Goal: Task Accomplishment & Management: Use online tool/utility

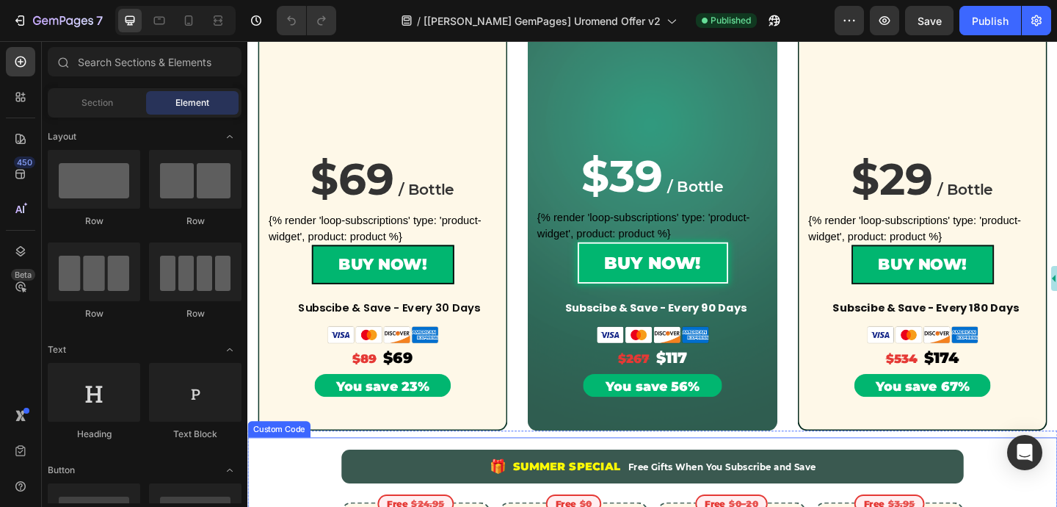
scroll to position [419, 0]
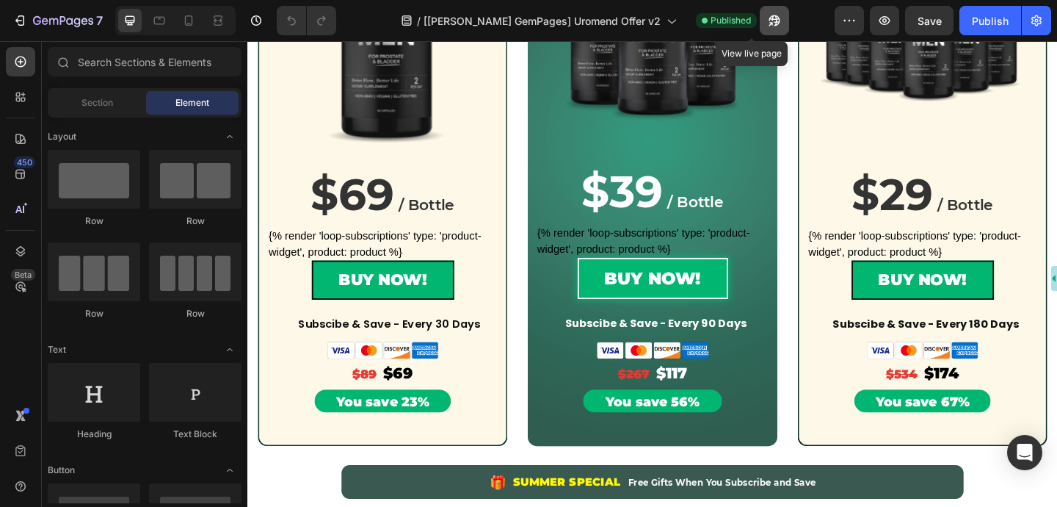
click at [767, 18] on icon "button" at bounding box center [774, 20] width 15 height 15
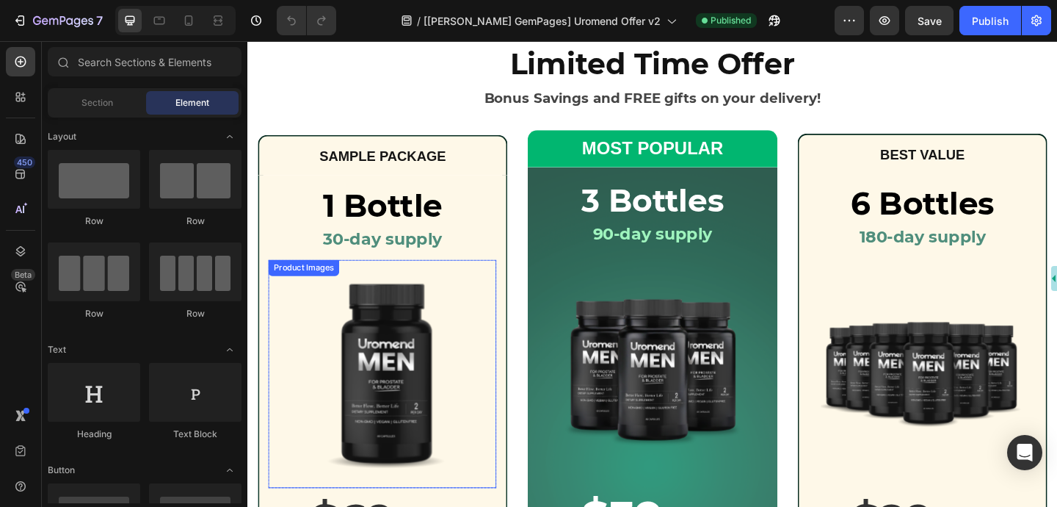
scroll to position [0, 0]
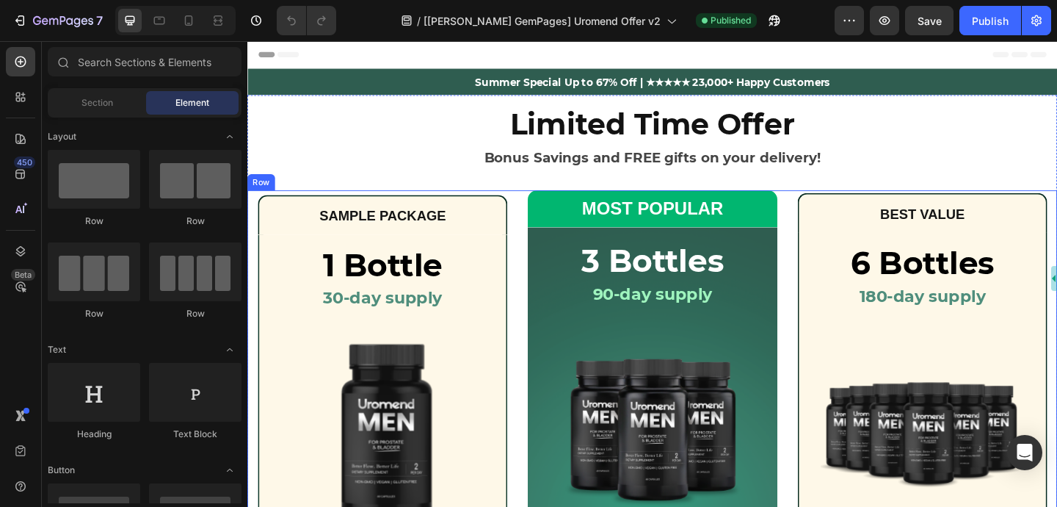
click at [267, 194] on div "Row" at bounding box center [262, 194] width 24 height 13
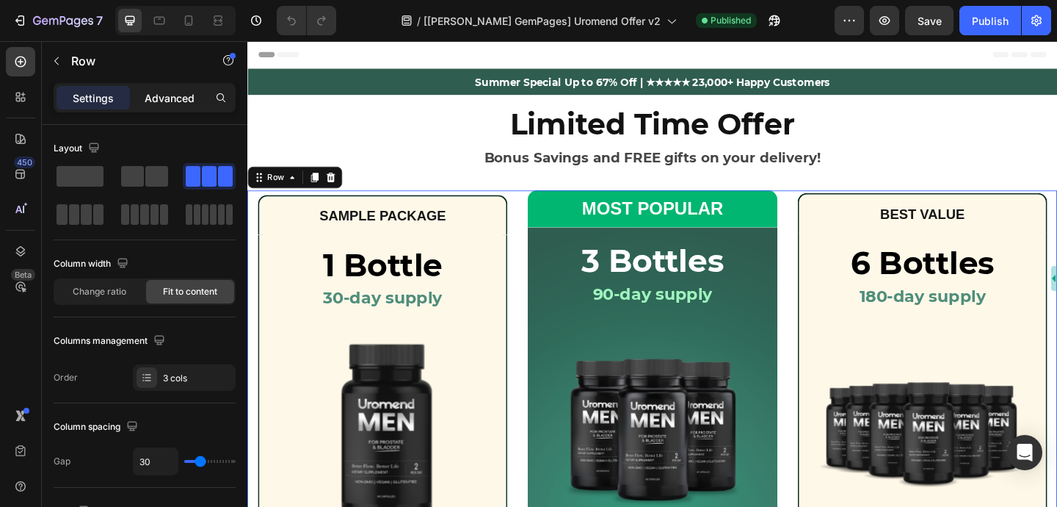
click at [191, 103] on p "Advanced" at bounding box center [170, 97] width 50 height 15
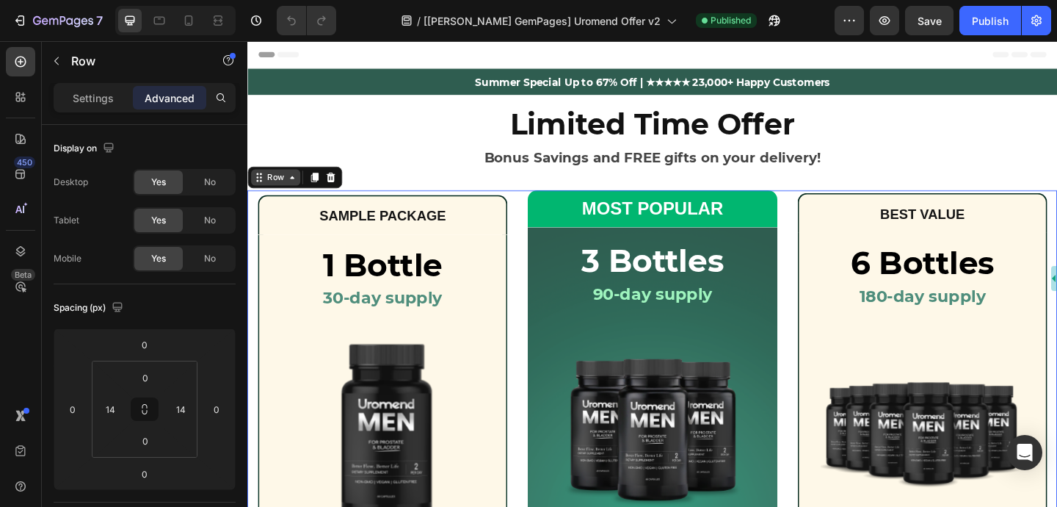
click at [283, 189] on div "Row" at bounding box center [278, 189] width 24 height 13
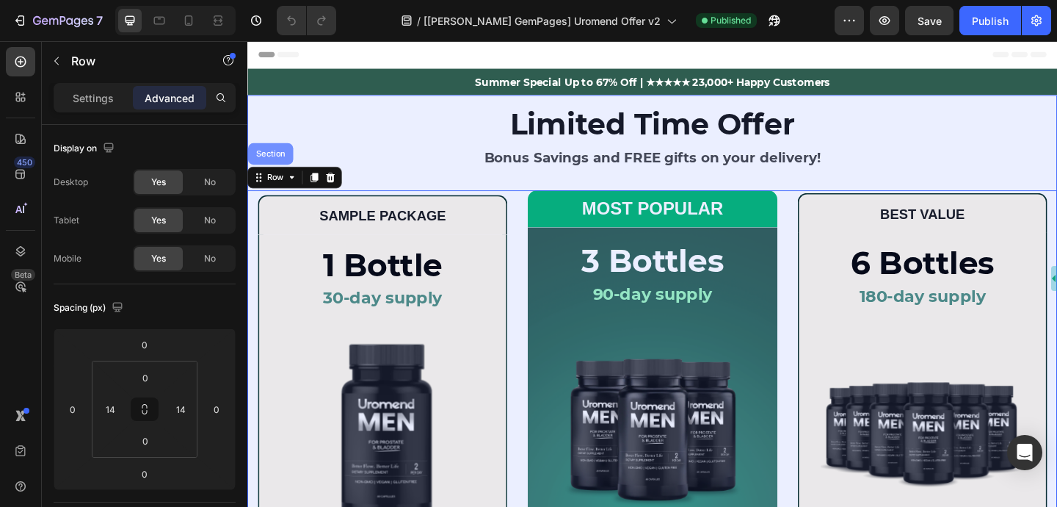
click at [274, 161] on div "Section" at bounding box center [272, 163] width 37 height 9
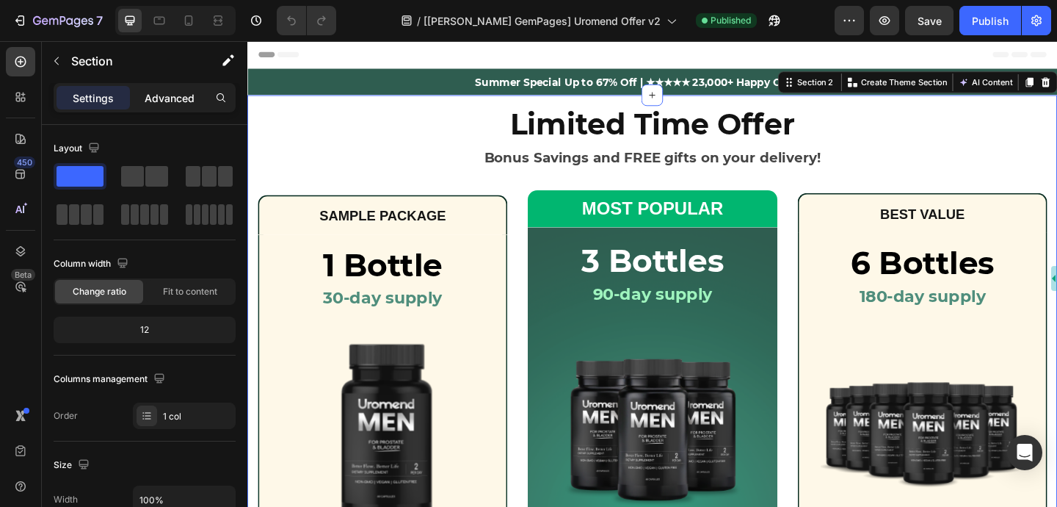
click at [181, 100] on p "Advanced" at bounding box center [170, 97] width 50 height 15
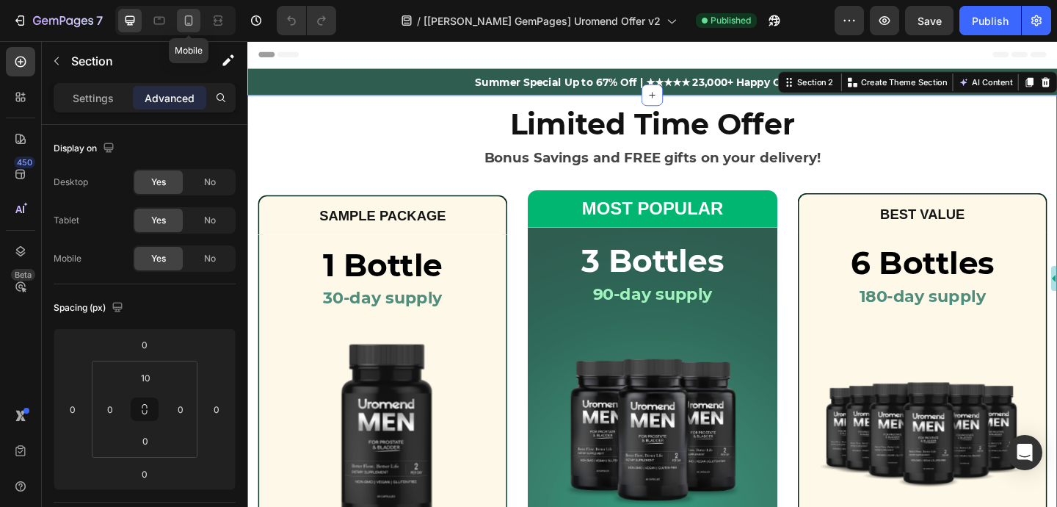
click at [193, 23] on icon at bounding box center [188, 20] width 15 height 15
type input "42"
type input "14"
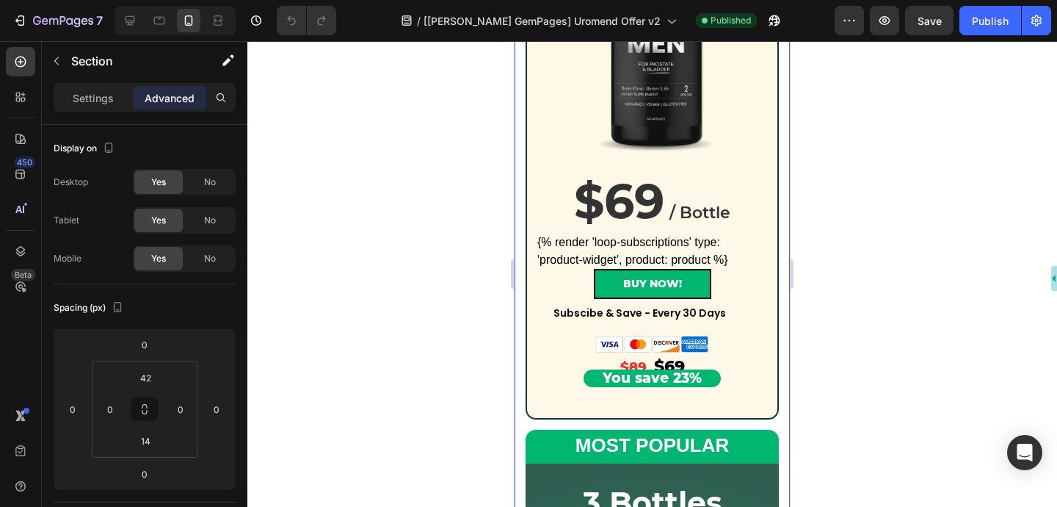
scroll to position [562, 0]
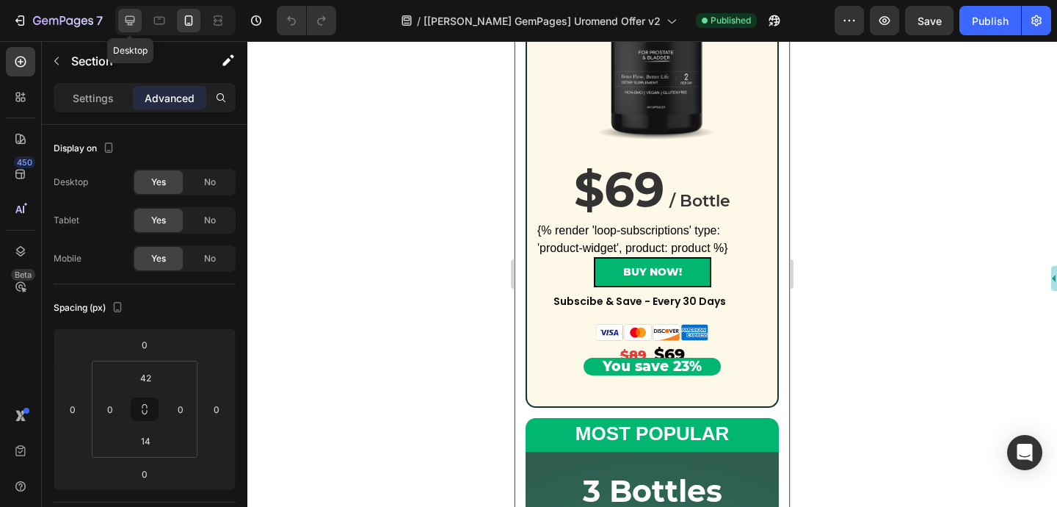
click at [129, 21] on icon at bounding box center [131, 21] width 10 height 10
type input "10"
type input "0"
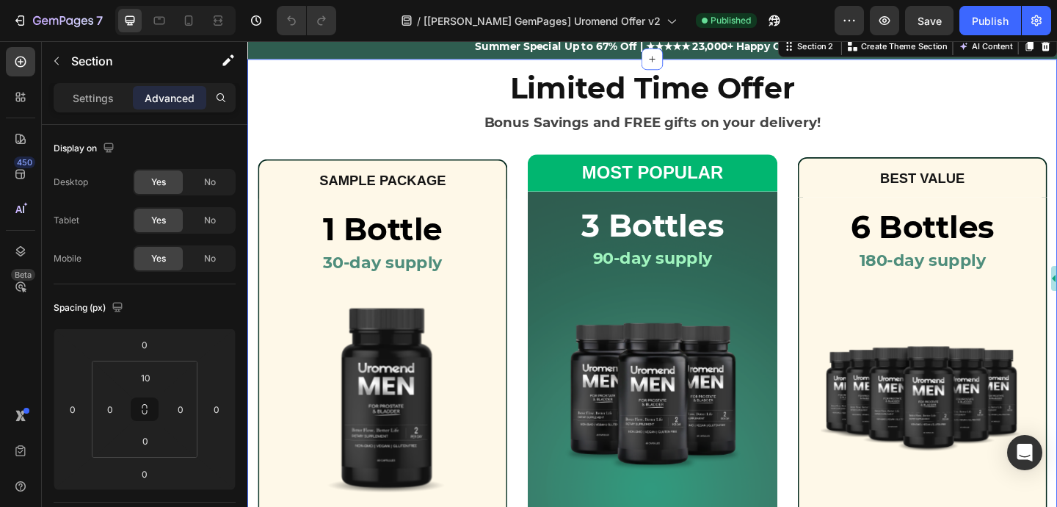
scroll to position [21, 0]
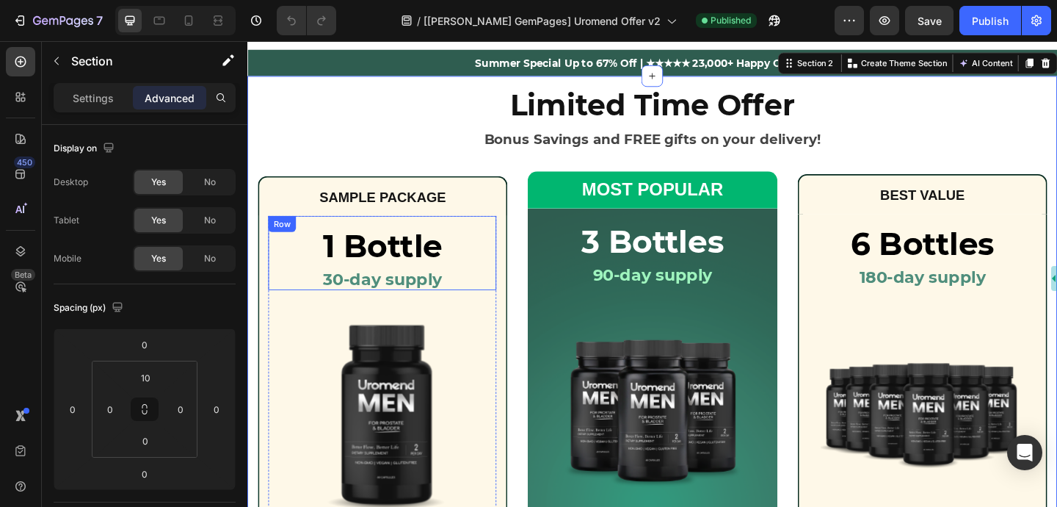
click at [284, 238] on div "Row" at bounding box center [285, 239] width 24 height 13
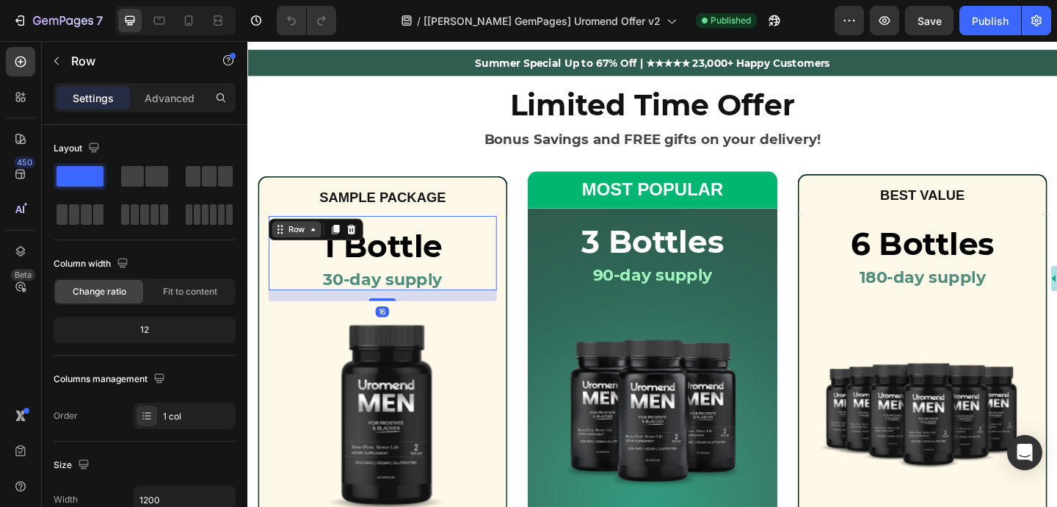
click at [286, 246] on icon at bounding box center [283, 246] width 12 height 12
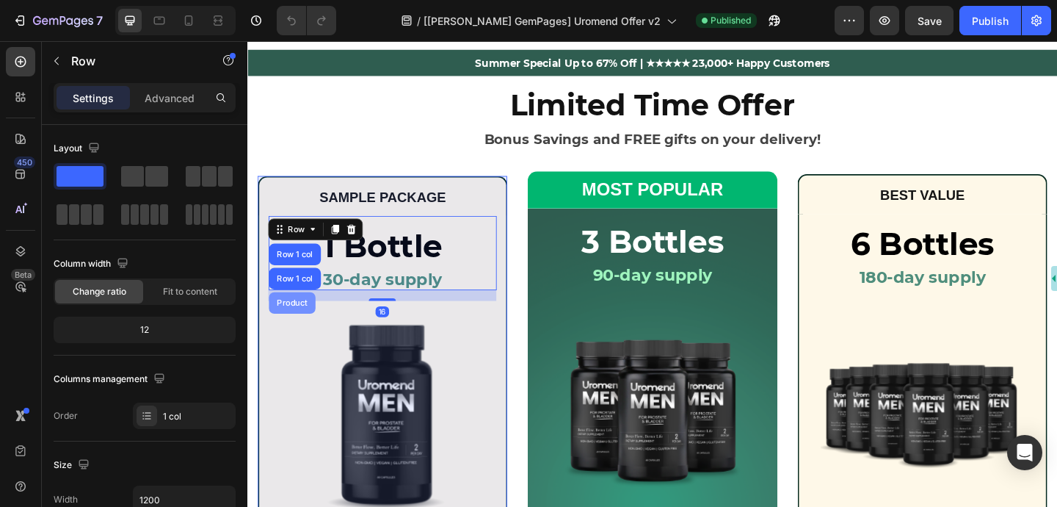
click at [292, 323] on div "Product" at bounding box center [296, 326] width 39 height 9
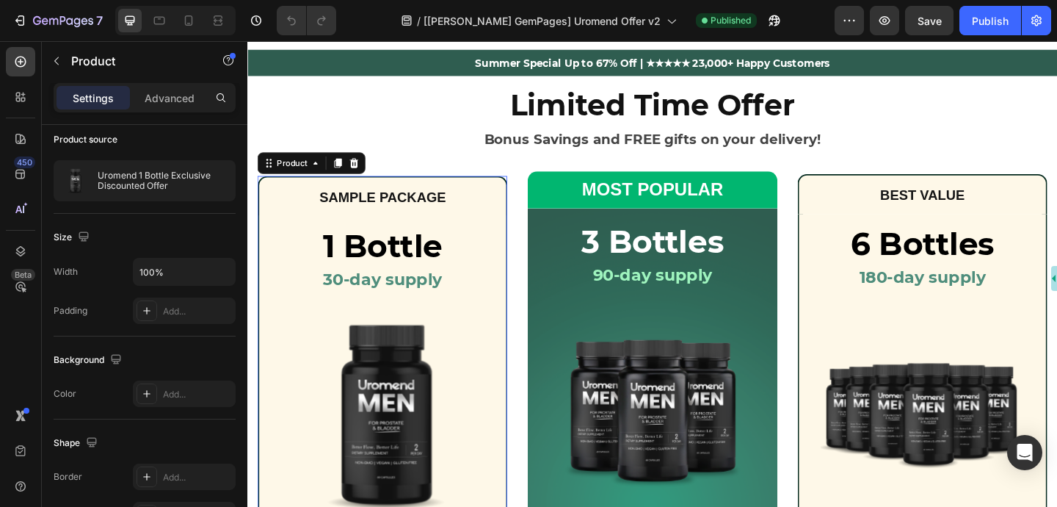
scroll to position [363, 0]
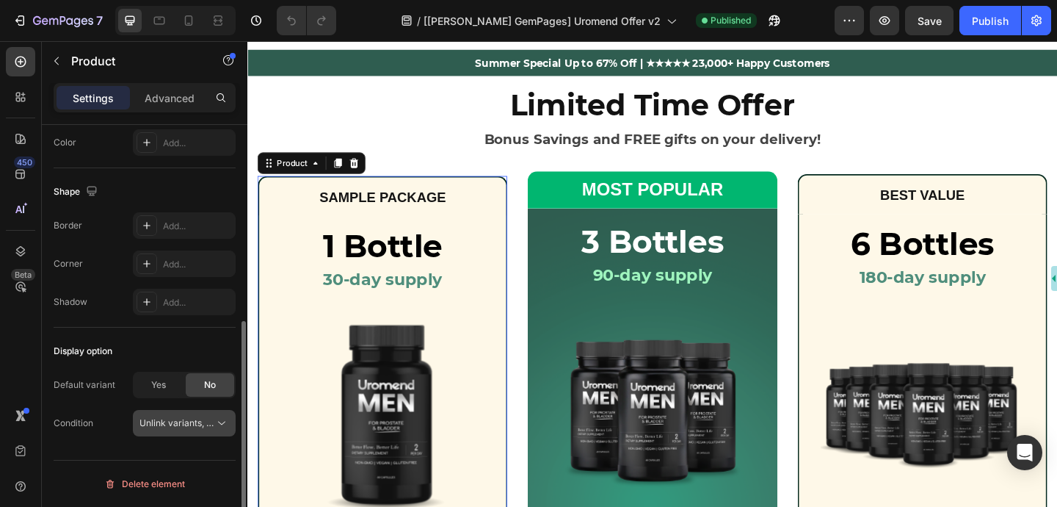
click at [180, 419] on span "Unlink variants, quantity <br> between same products" at bounding box center [252, 422] width 225 height 11
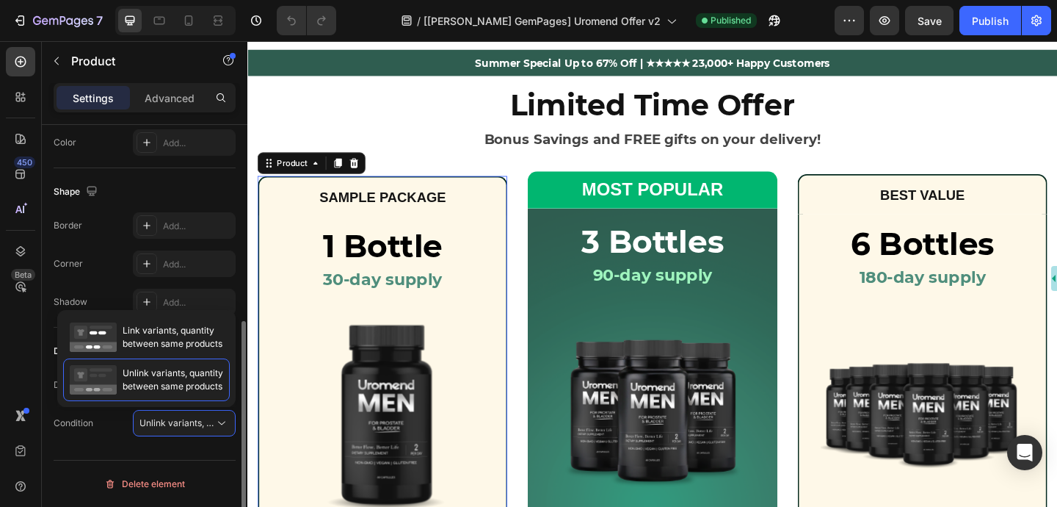
click at [104, 450] on div "Layout Vertical Product source Uromend 1 Bottle Exclusive Discounted Offer Size…" at bounding box center [145, 154] width 206 height 787
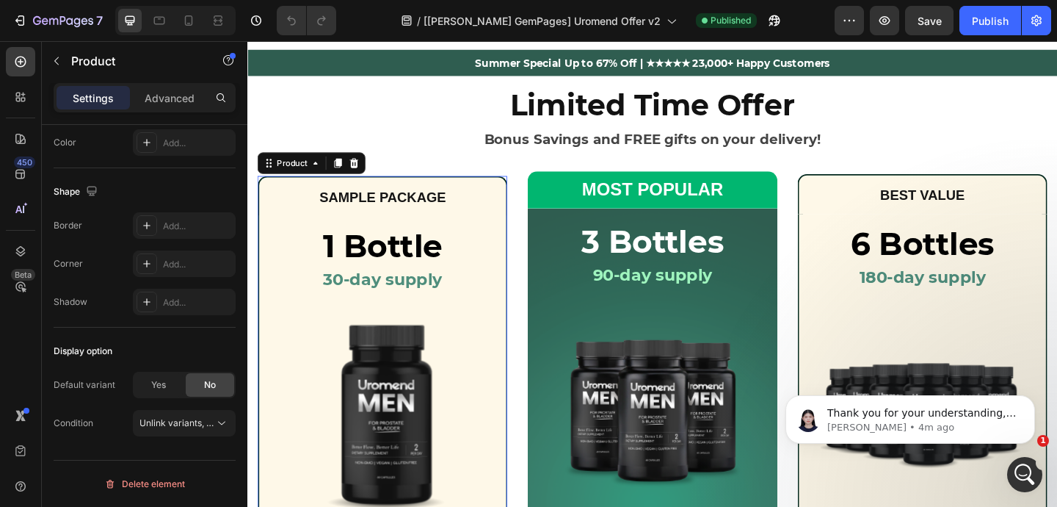
scroll to position [0, 0]
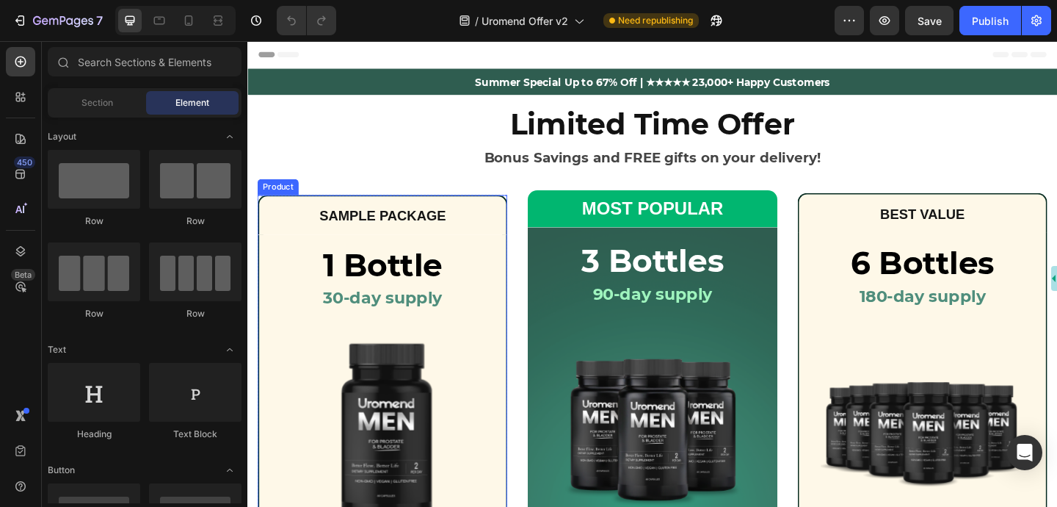
click at [269, 196] on div "Product" at bounding box center [280, 199] width 39 height 13
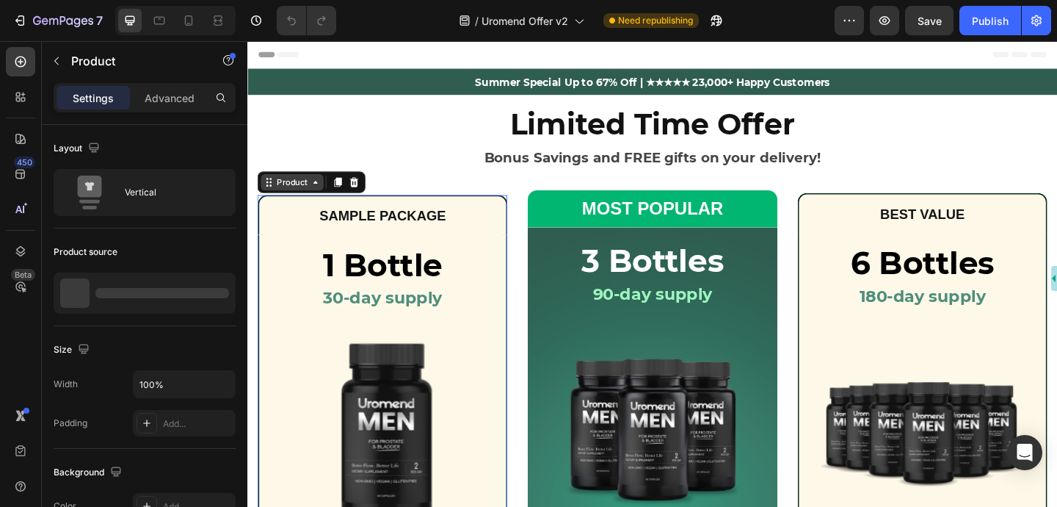
click at [270, 198] on icon at bounding box center [271, 195] width 12 height 12
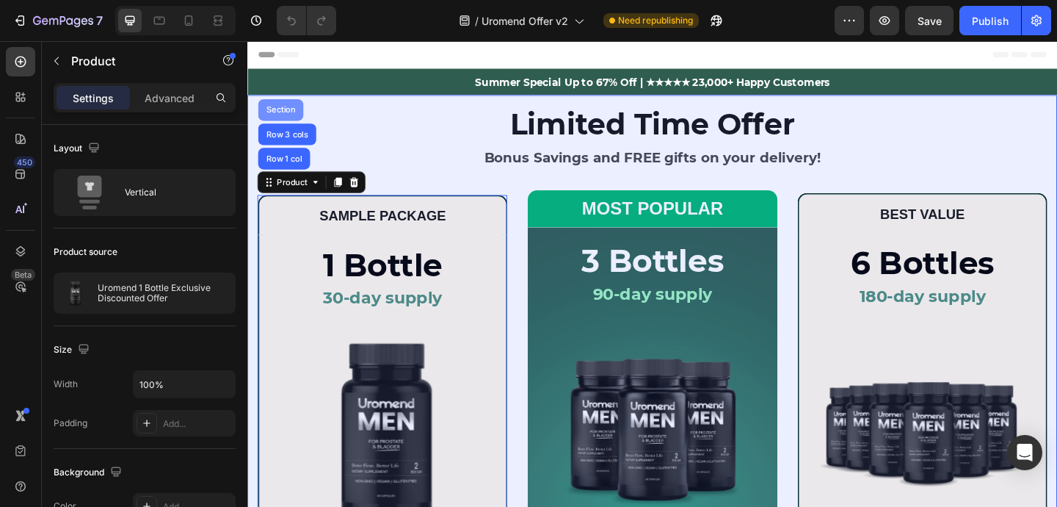
click at [281, 116] on div "Section" at bounding box center [283, 116] width 37 height 9
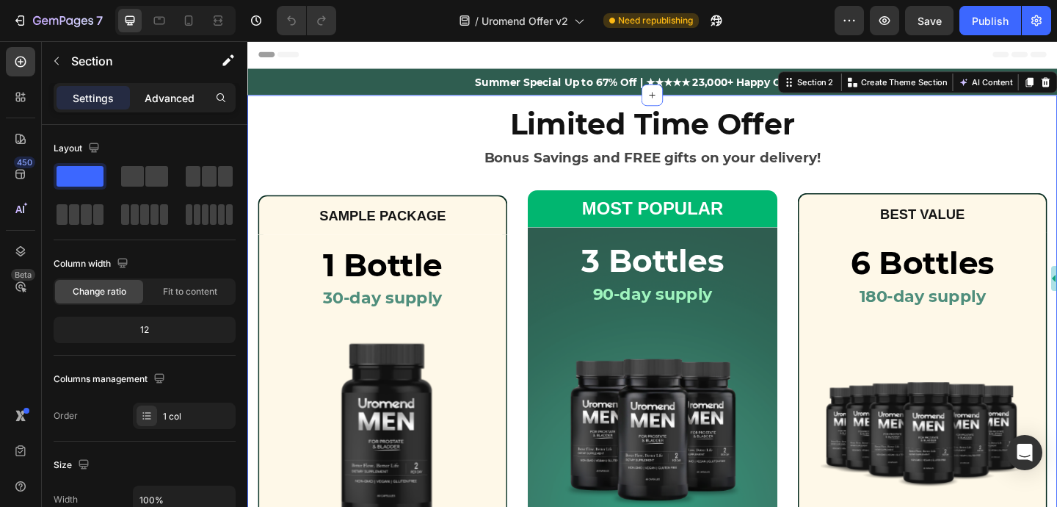
click at [180, 99] on p "Advanced" at bounding box center [170, 97] width 50 height 15
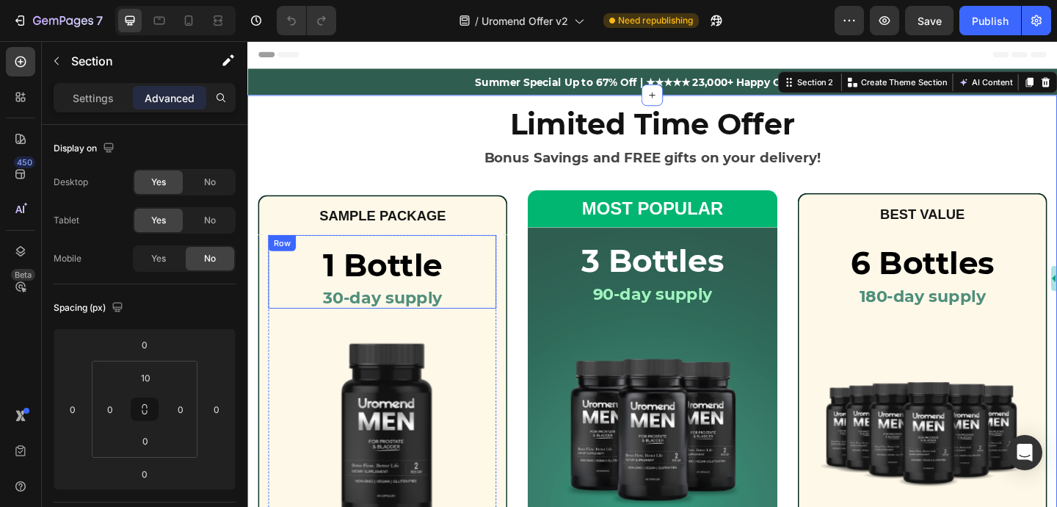
click at [286, 264] on div "Row" at bounding box center [285, 260] width 24 height 13
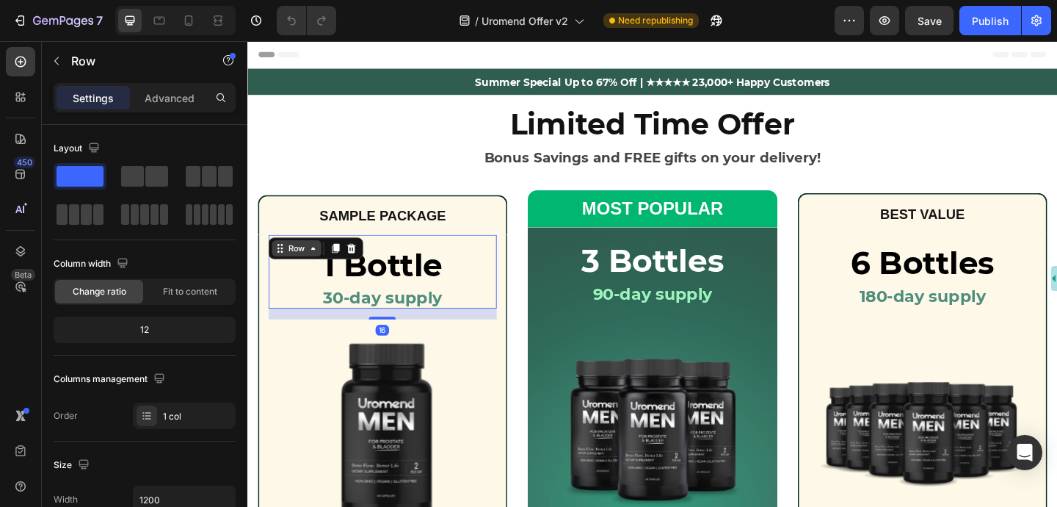
click at [289, 268] on div "Row" at bounding box center [301, 266] width 24 height 13
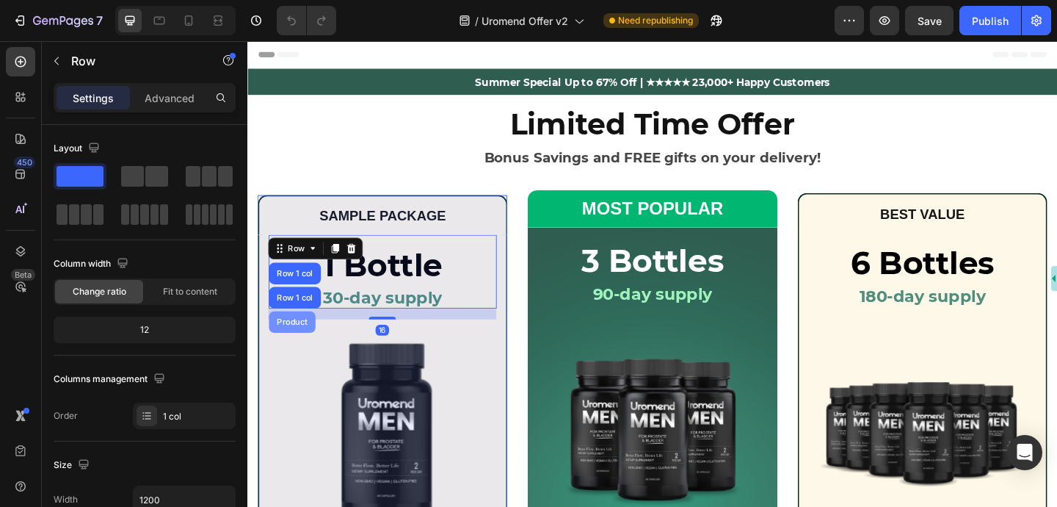
click at [294, 344] on div "Product" at bounding box center [296, 346] width 39 height 9
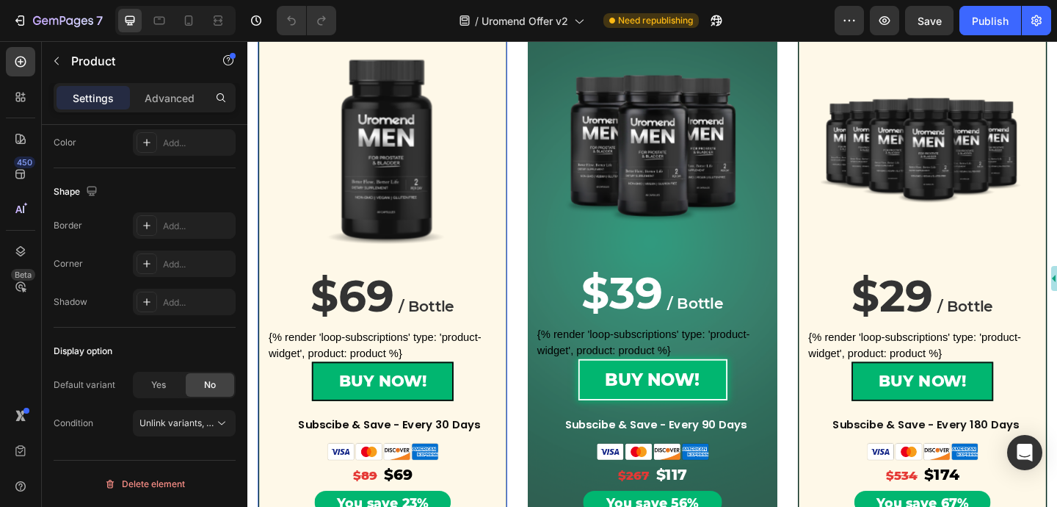
scroll to position [365, 0]
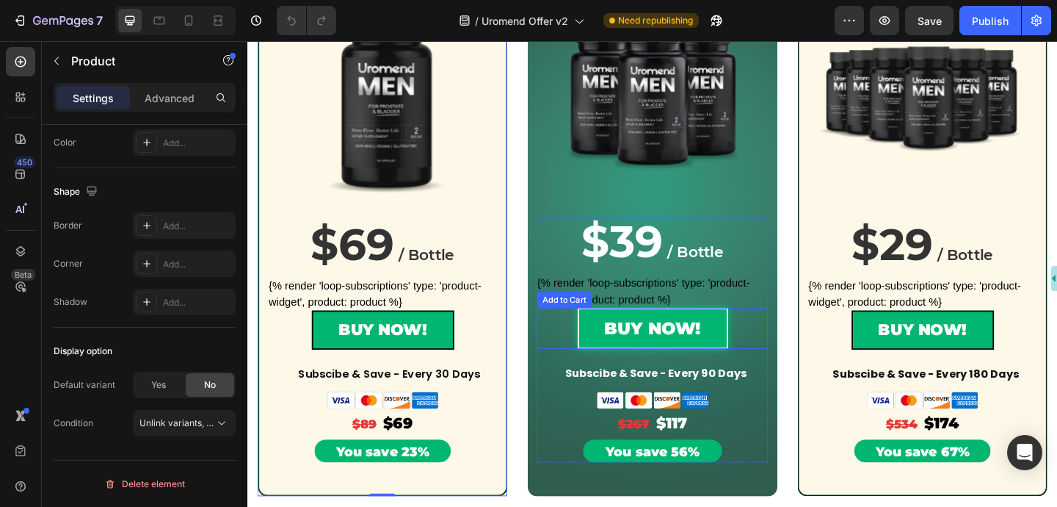
click at [585, 327] on div "Add to Cart" at bounding box center [591, 323] width 59 height 18
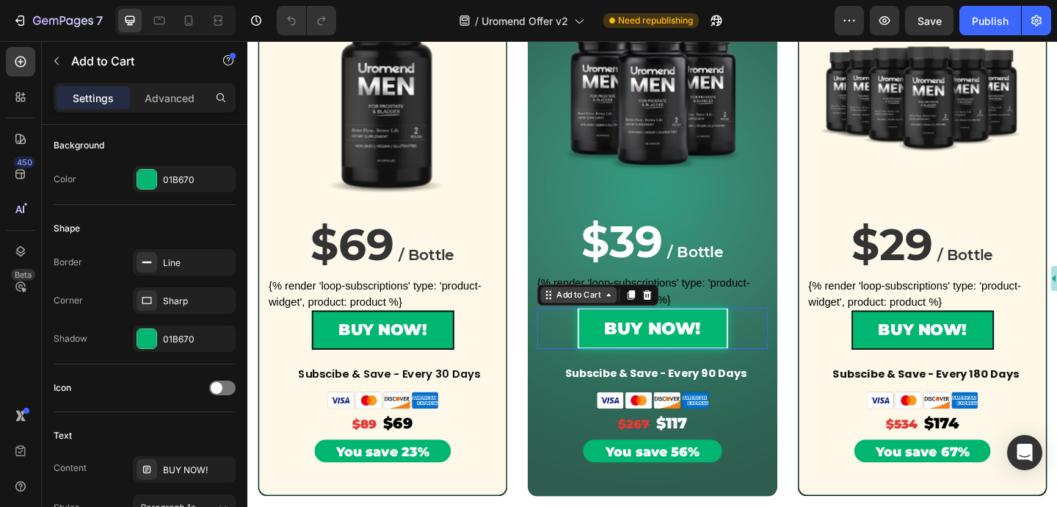
scroll to position [0, 0]
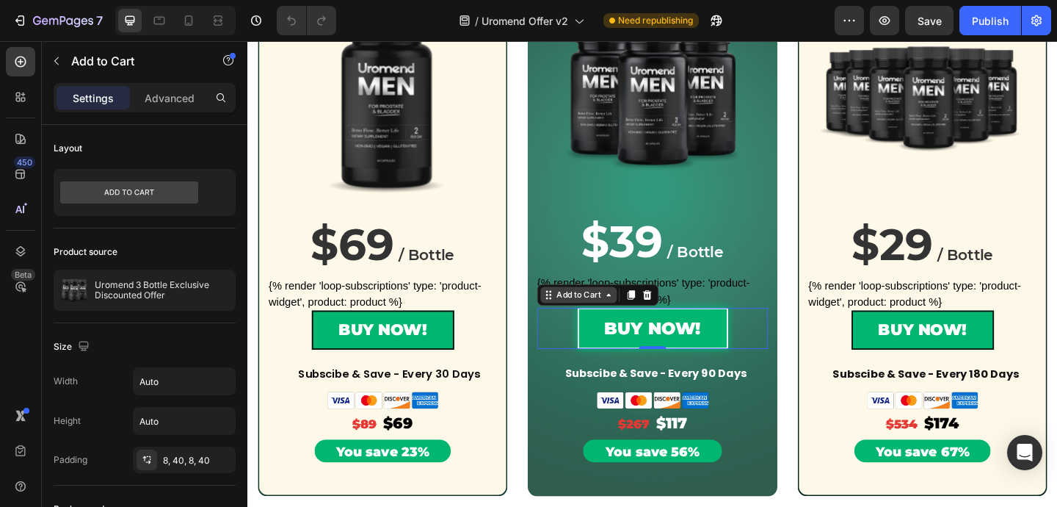
click at [585, 321] on div "Add to Cart" at bounding box center [608, 317] width 54 height 13
click at [601, 322] on div "Add to Cart" at bounding box center [608, 317] width 54 height 13
